Goal: Communication & Community: Answer question/provide support

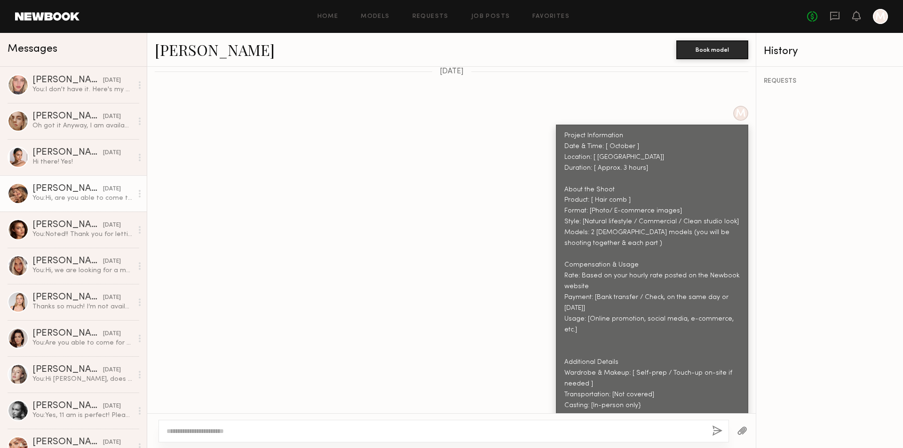
scroll to position [483, 0]
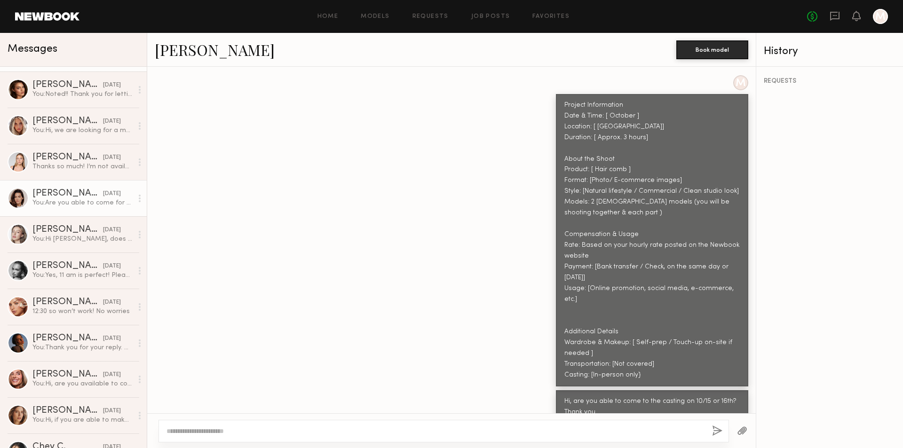
scroll to position [141, 0]
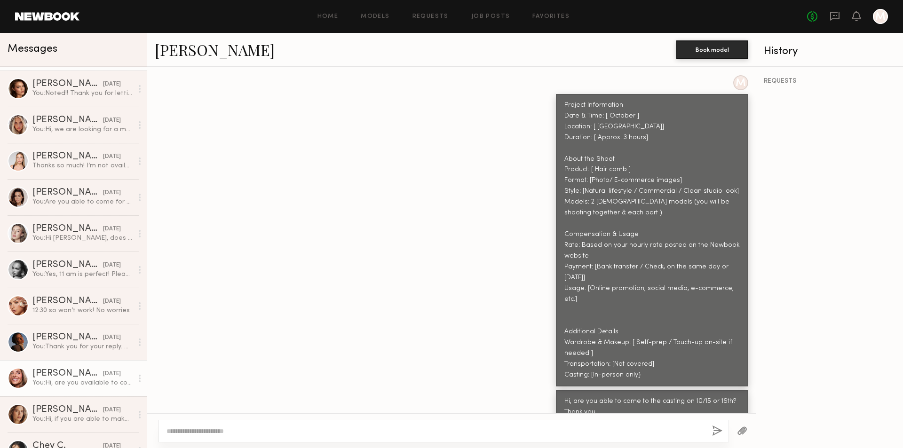
click at [103, 377] on div "10/08/2025" at bounding box center [112, 374] width 18 height 9
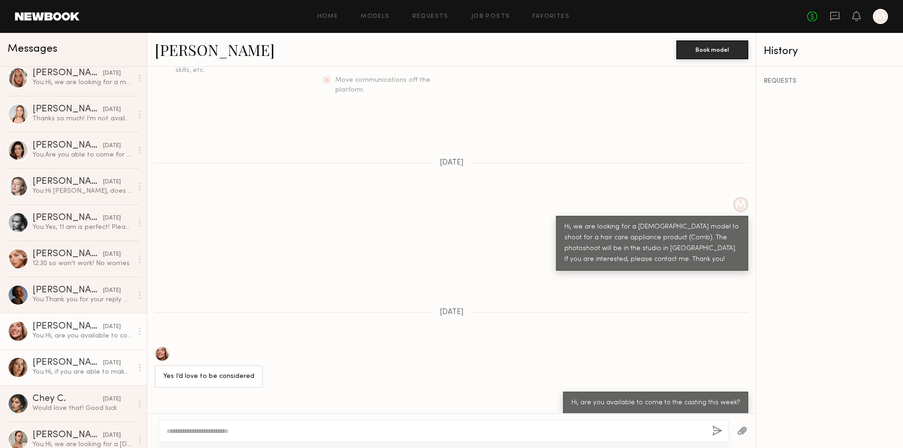
scroll to position [235, 0]
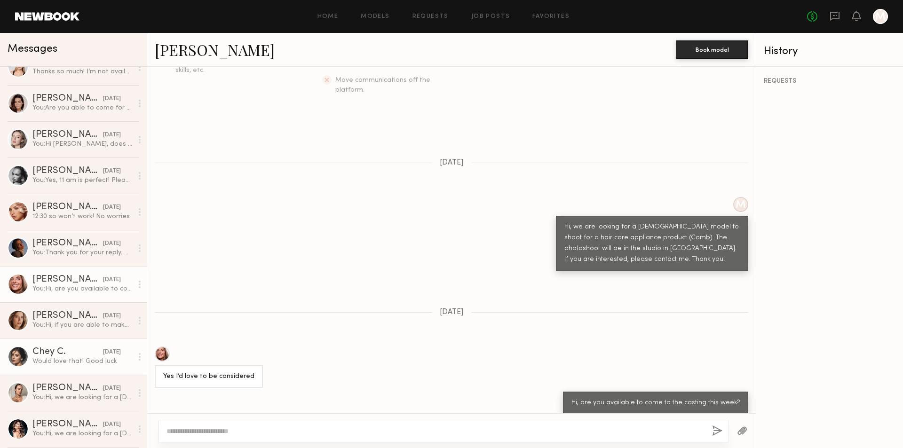
click at [89, 360] on div "Would love that! Good luck" at bounding box center [82, 361] width 100 height 9
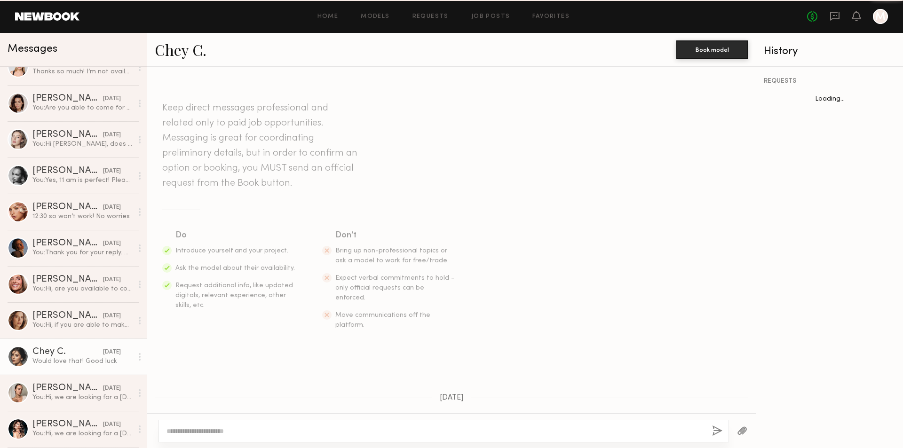
scroll to position [356, 0]
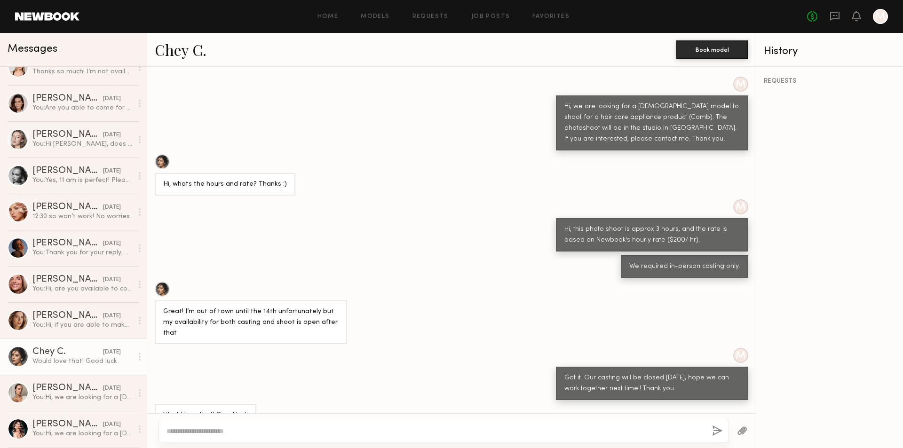
click at [224, 434] on textarea at bounding box center [436, 431] width 538 height 9
click at [168, 53] on link "Chey C." at bounding box center [181, 50] width 52 height 20
click at [304, 429] on textarea at bounding box center [436, 431] width 538 height 9
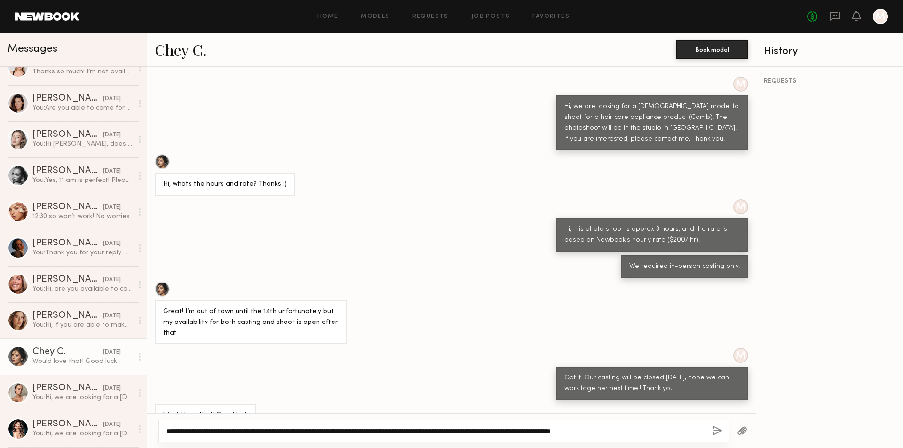
click at [639, 434] on textarea "**********" at bounding box center [436, 431] width 538 height 9
click at [319, 432] on textarea "**********" at bounding box center [436, 431] width 538 height 9
type textarea "**********"
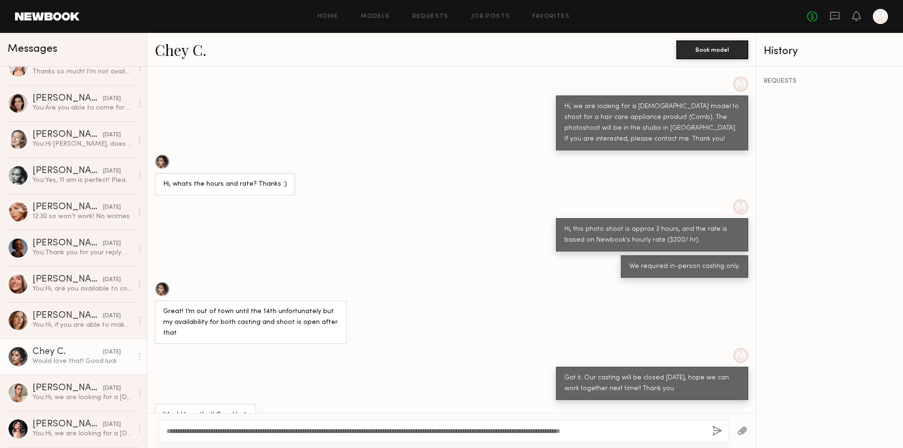
click at [416, 376] on div "M Got it. Our casting will be closed this Friday, hope we can work together nex…" at bounding box center [451, 374] width 609 height 52
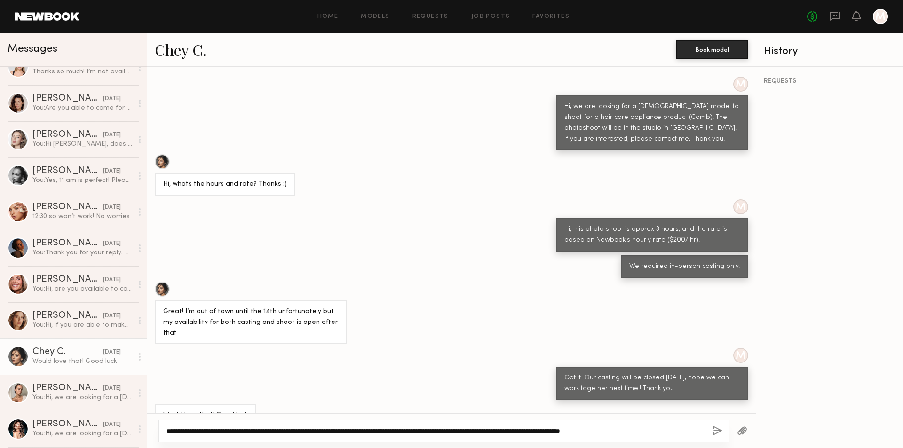
click at [642, 431] on textarea "**********" at bounding box center [436, 431] width 538 height 9
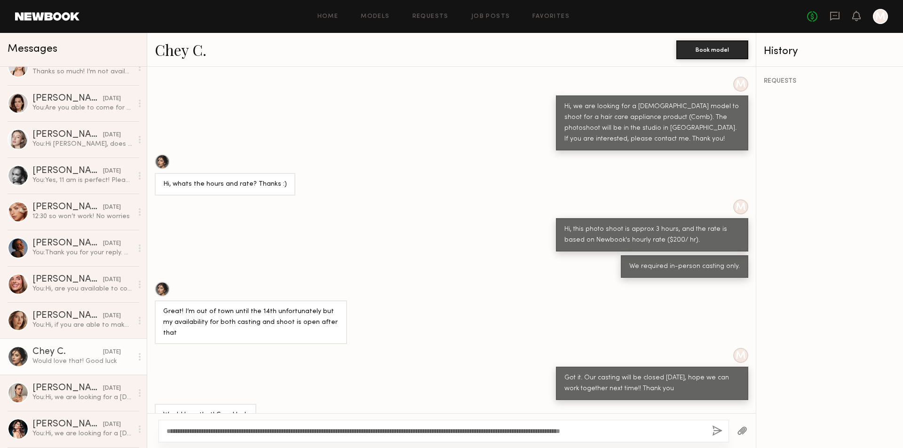
click at [717, 432] on button "button" at bounding box center [717, 432] width 10 height 12
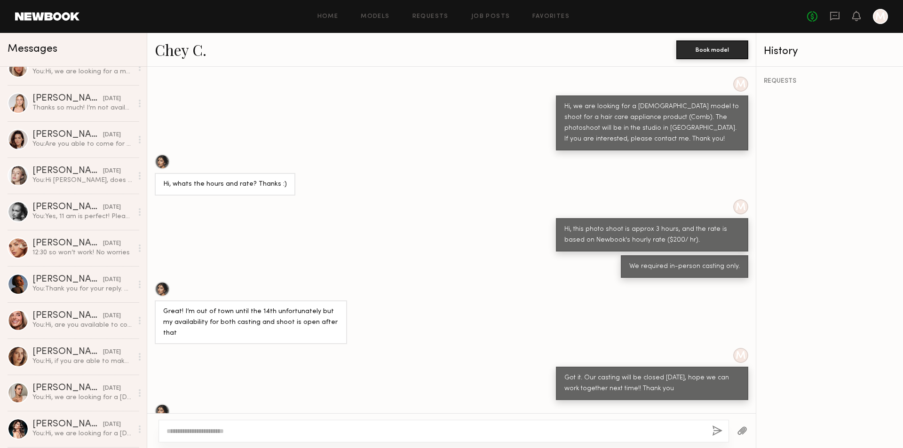
scroll to position [0, 0]
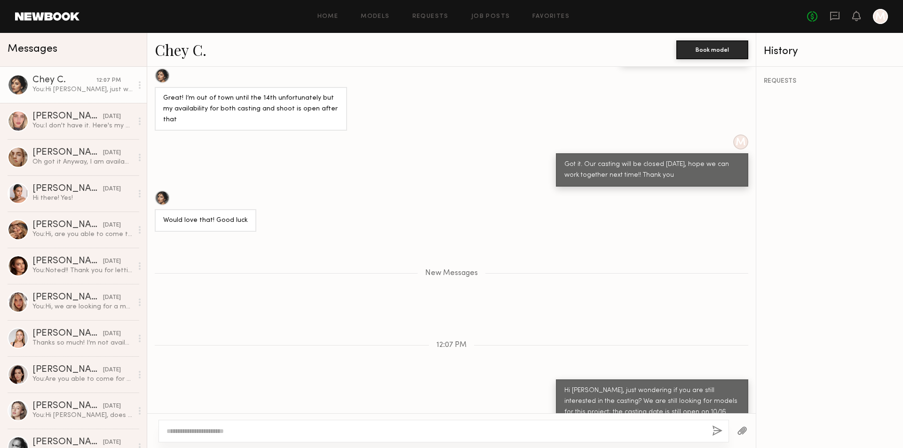
click at [586, 434] on textarea at bounding box center [436, 431] width 538 height 9
type textarea "**********"
click at [717, 434] on button "button" at bounding box center [717, 432] width 10 height 12
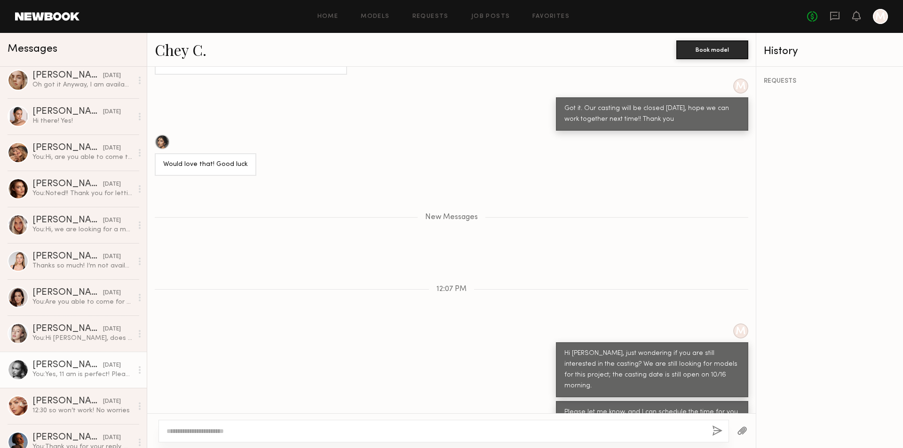
scroll to position [94, 0]
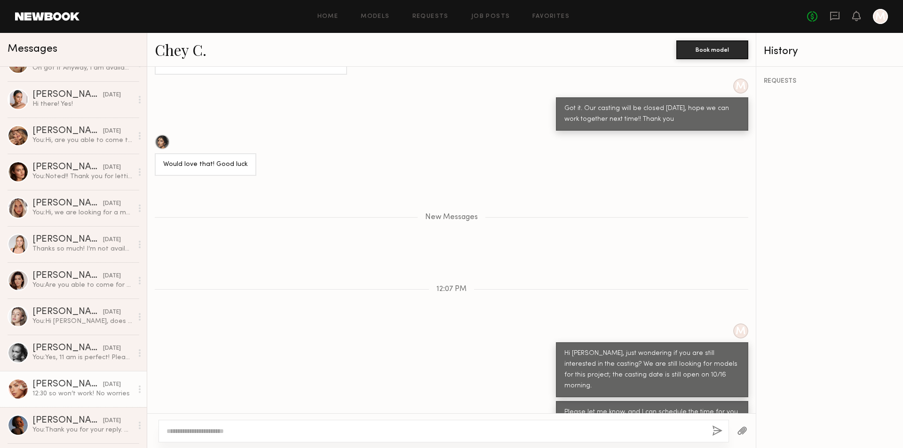
click at [93, 378] on link "Madison T. 10/08/2025 12:30 so won’t work! No worries" at bounding box center [73, 389] width 147 height 36
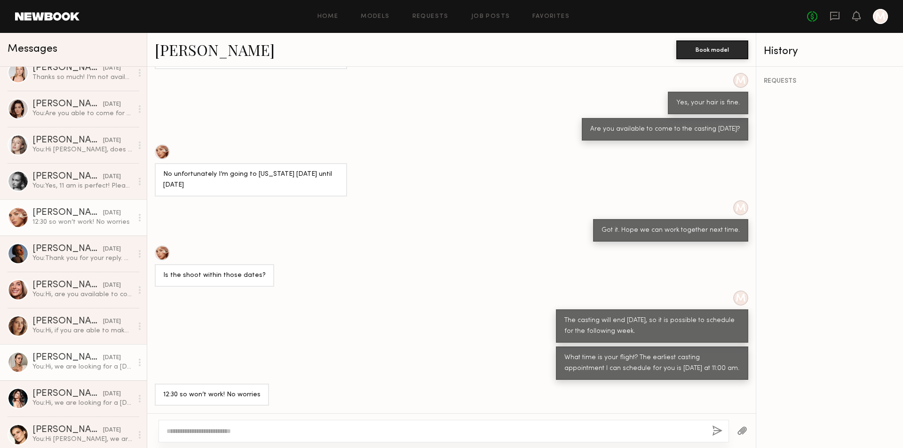
scroll to position [282, 0]
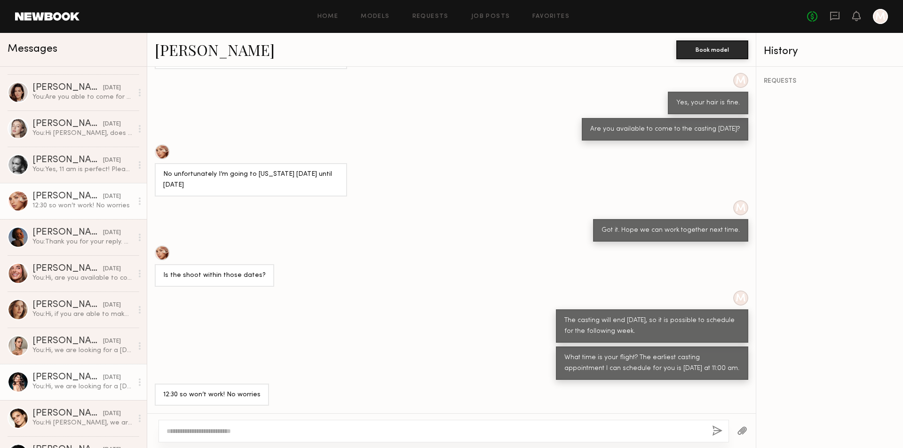
click at [103, 378] on div "10/07/2025" at bounding box center [112, 378] width 18 height 9
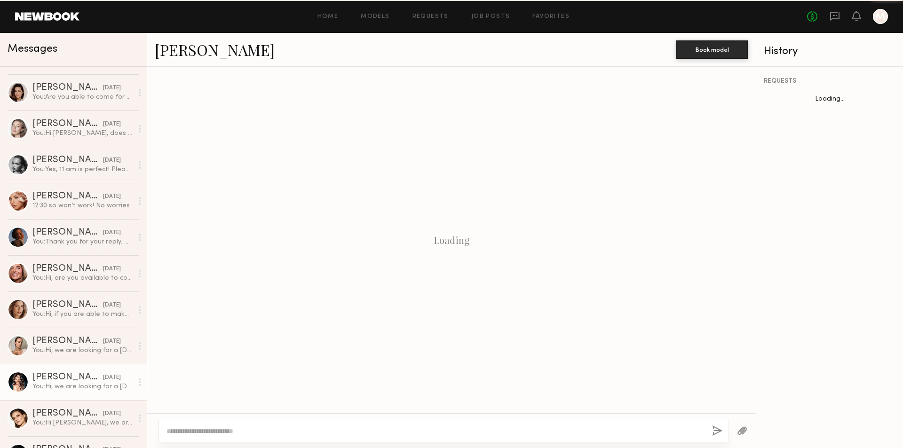
scroll to position [90, 0]
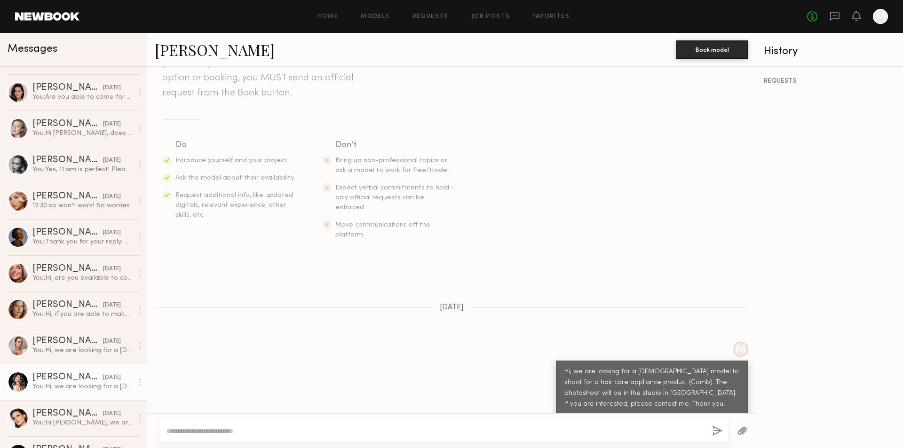
click at [204, 51] on link "Michelle M." at bounding box center [215, 50] width 120 height 20
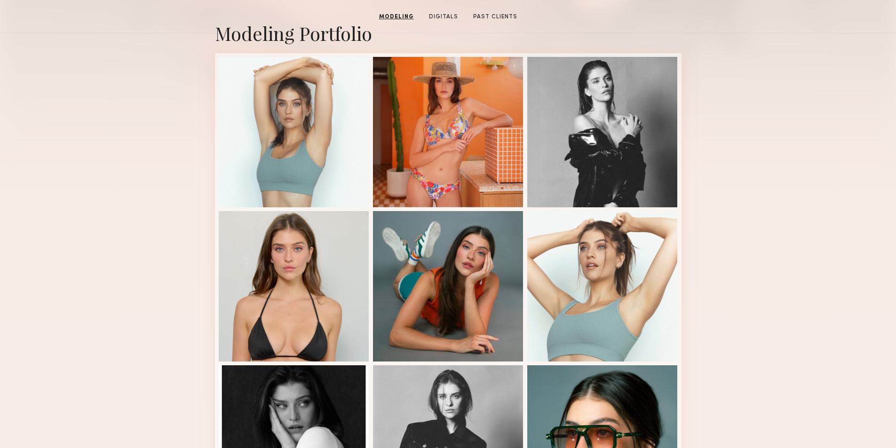
scroll to position [141, 0]
